Goal: Book appointment/travel/reservation

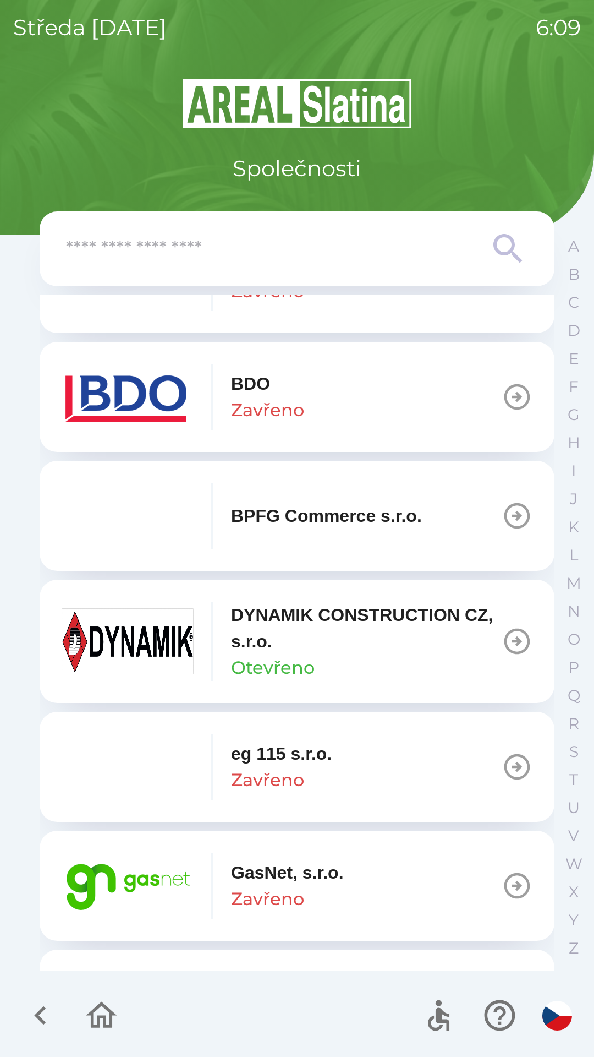
scroll to position [329, 0]
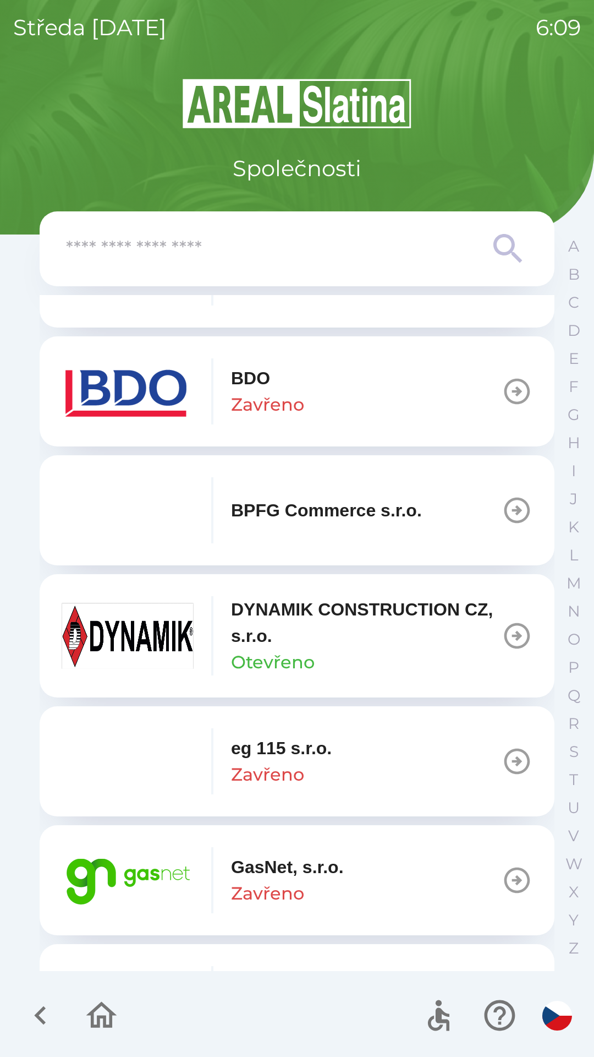
click at [280, 879] on p "GasNet, s.r.o." at bounding box center [287, 867] width 113 height 26
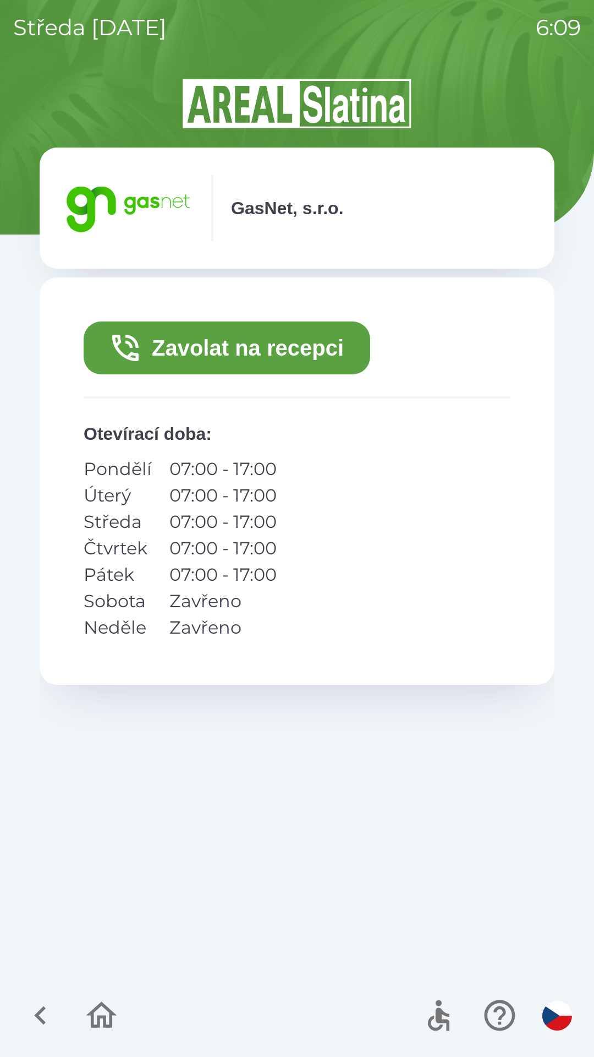
click at [322, 349] on button "Zavolat na recepci" at bounding box center [227, 347] width 287 height 53
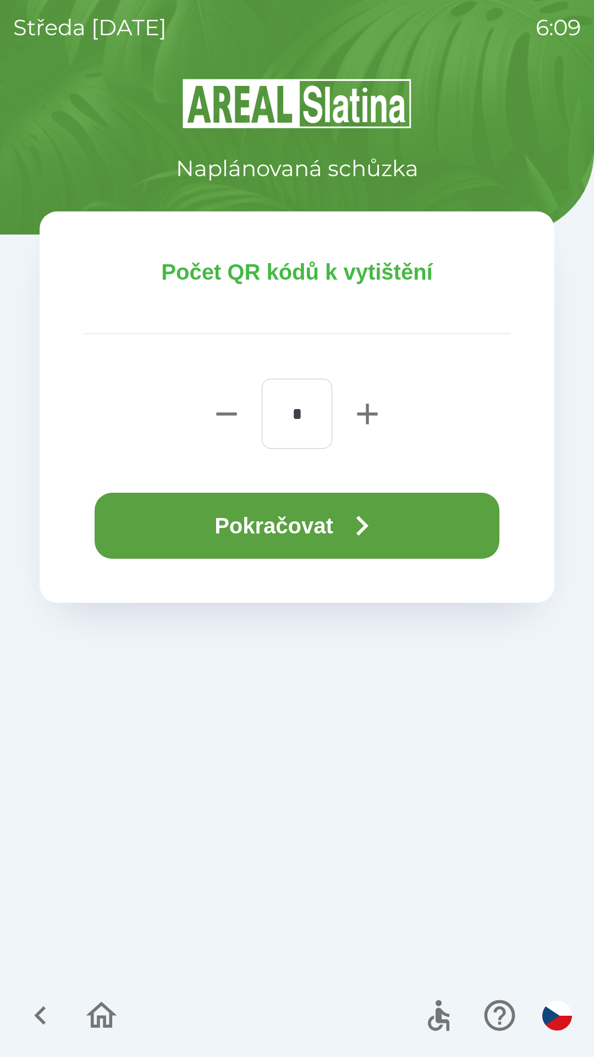
click at [331, 535] on button "Pokračovat" at bounding box center [297, 526] width 405 height 66
